Goal: Navigation & Orientation: Find specific page/section

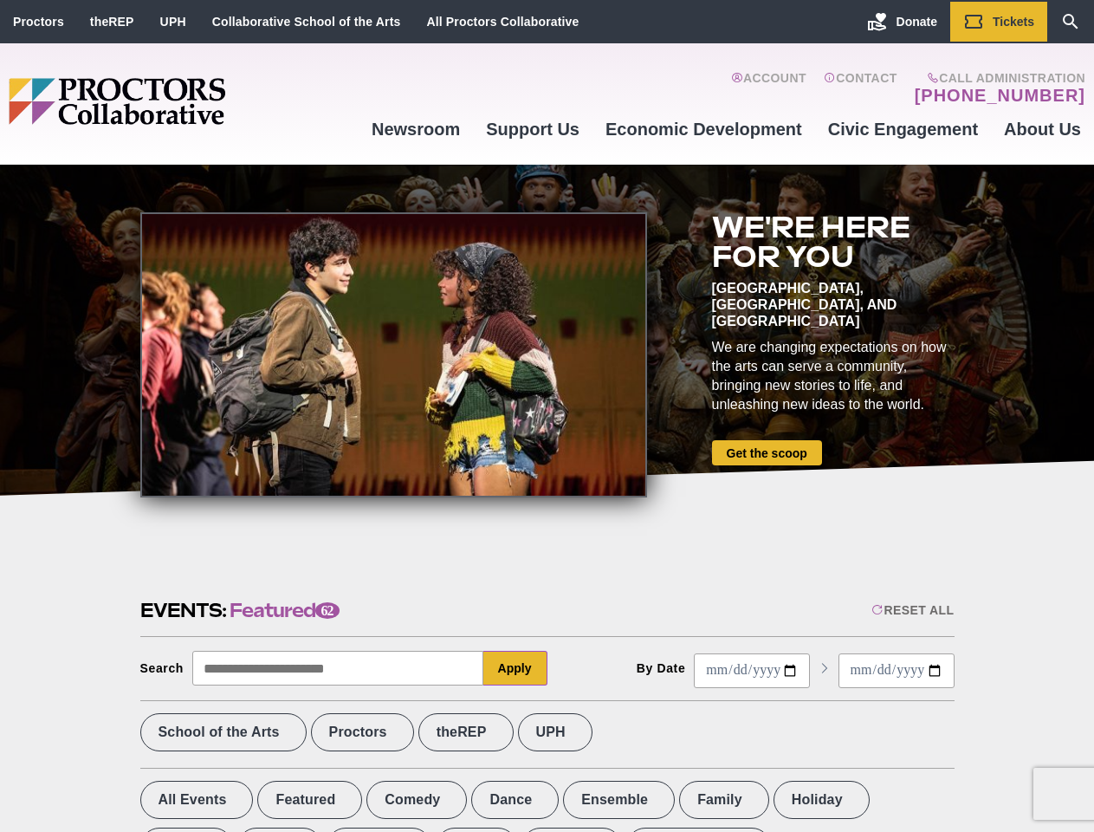
click at [547, 416] on div at bounding box center [393, 354] width 507 height 285
click at [911, 610] on div "Reset All" at bounding box center [912, 610] width 82 height 14
click at [515, 668] on button "Apply" at bounding box center [515, 668] width 64 height 35
